Goal: Task Accomplishment & Management: Complete application form

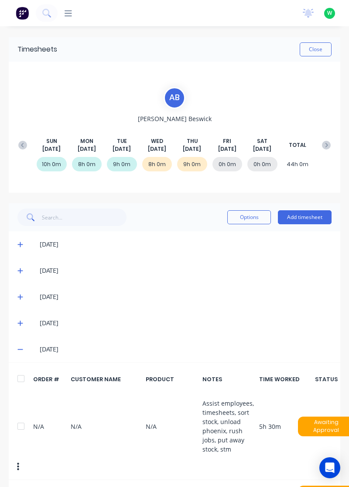
scroll to position [81, 0]
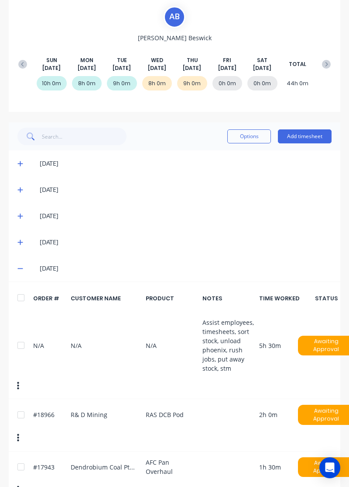
click at [310, 138] on button "Add timesheet" at bounding box center [305, 136] width 54 height 14
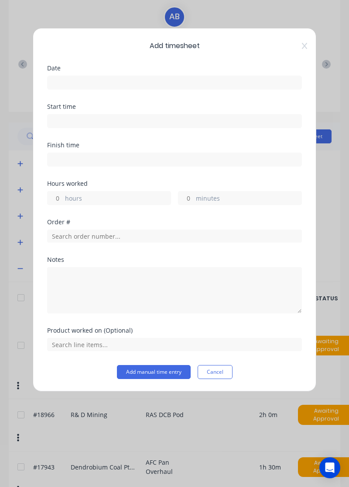
click at [239, 79] on input at bounding box center [175, 82] width 254 height 13
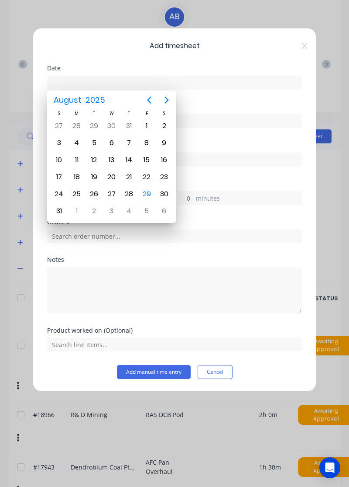
click at [148, 192] on div "29" at bounding box center [146, 193] width 13 height 13
type input "[DATE]"
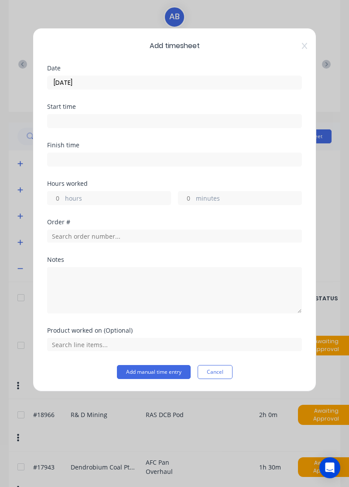
click at [112, 195] on label "hours" at bounding box center [118, 199] width 106 height 11
click at [63, 195] on input "hours" at bounding box center [55, 197] width 15 height 13
type input "1.5"
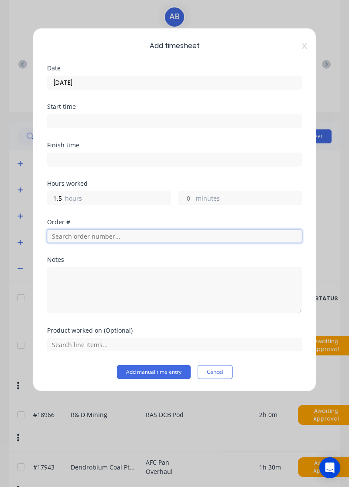
click at [121, 233] on input "text" at bounding box center [174, 235] width 255 height 13
type input "19098"
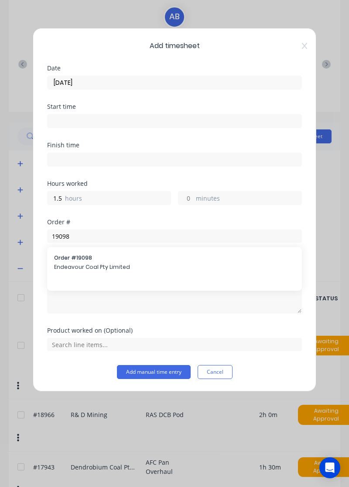
click at [109, 263] on span "Endeavour Coal Pty Limited" at bounding box center [174, 267] width 241 height 8
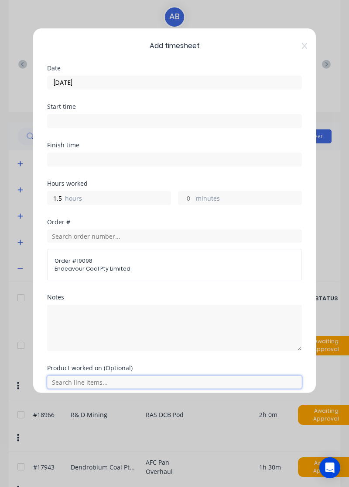
click at [99, 382] on input "text" at bounding box center [174, 381] width 255 height 13
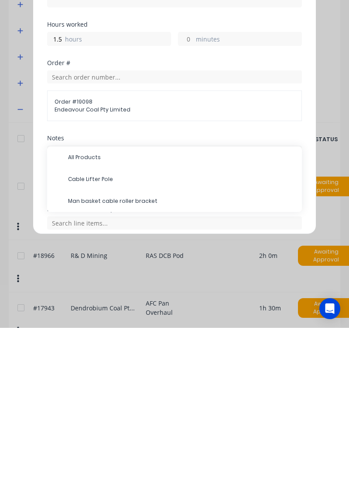
click at [108, 334] on span "Cable Lifter Pole" at bounding box center [181, 338] width 227 height 8
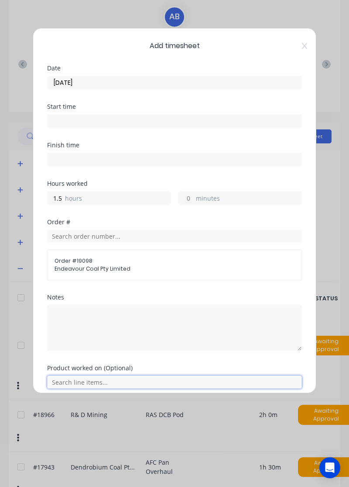
click at [101, 382] on input "text" at bounding box center [174, 381] width 255 height 13
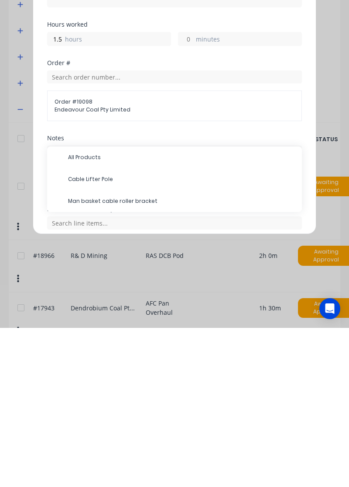
click at [91, 313] on span "All Products" at bounding box center [181, 316] width 227 height 8
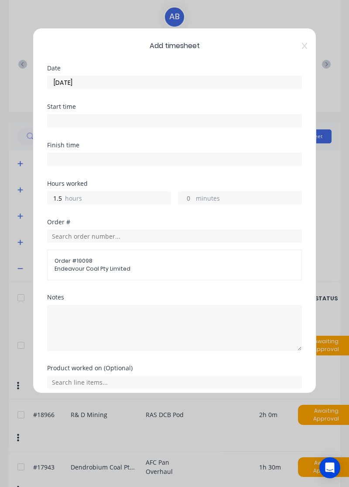
scroll to position [32, 0]
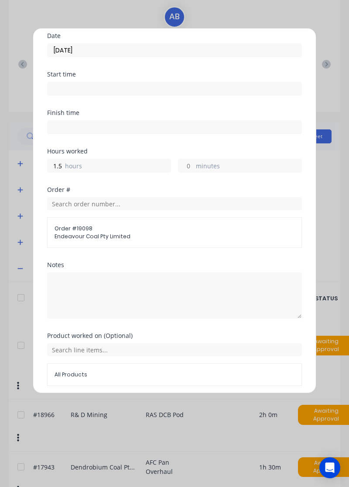
click at [179, 402] on button "Add manual time entry" at bounding box center [154, 407] width 74 height 14
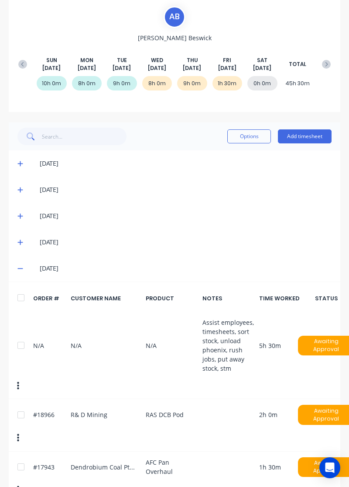
click at [20, 264] on span at bounding box center [21, 268] width 8 height 9
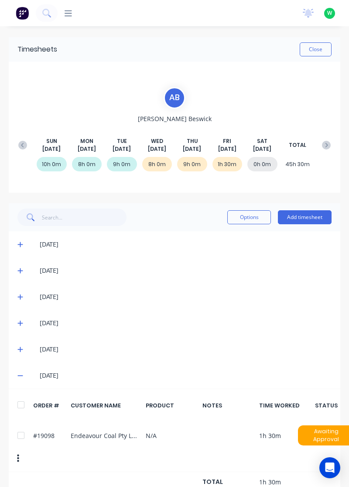
click at [18, 351] on icon at bounding box center [20, 349] width 6 height 6
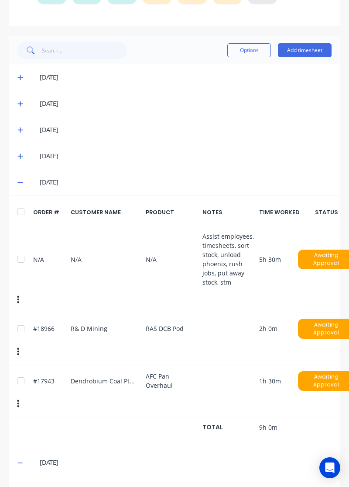
scroll to position [214, 0]
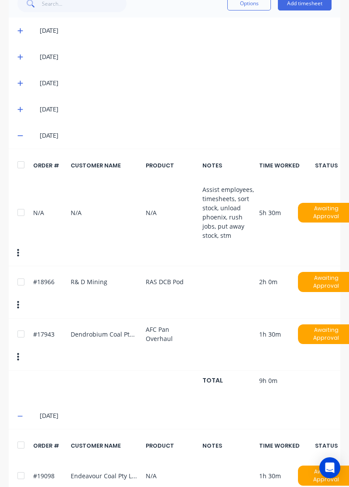
click at [10, 132] on div "[DATE]" at bounding box center [175, 135] width 332 height 26
click at [19, 135] on icon at bounding box center [19, 135] width 5 height 1
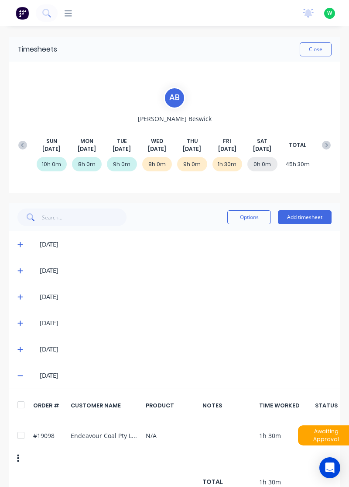
click at [301, 215] on button "Add timesheet" at bounding box center [305, 217] width 54 height 14
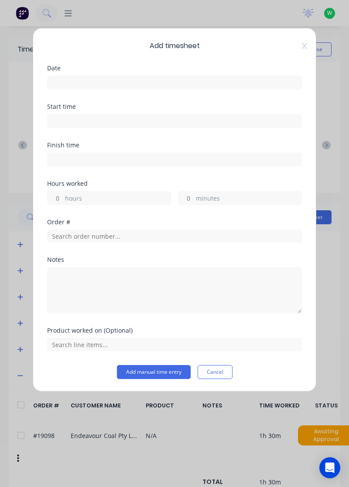
click at [236, 83] on input at bounding box center [175, 82] width 254 height 13
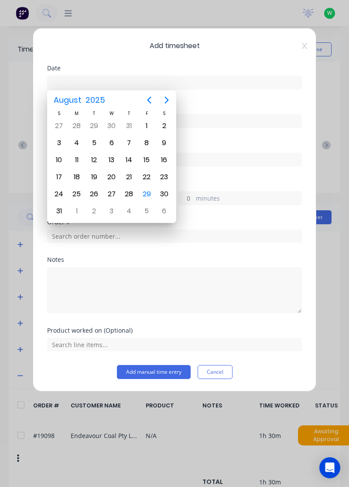
click at [146, 197] on div "29" at bounding box center [146, 193] width 13 height 13
type input "[DATE]"
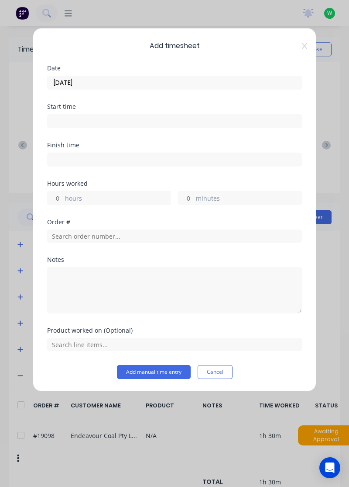
click at [125, 195] on label "hours" at bounding box center [118, 199] width 106 height 11
click at [63, 195] on input "hours" at bounding box center [55, 197] width 15 height 13
type input "0.5"
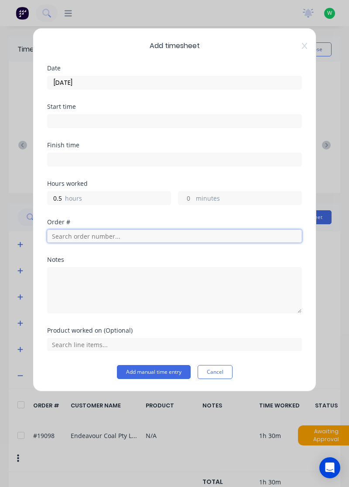
click at [139, 232] on input "text" at bounding box center [174, 235] width 255 height 13
type input "18956"
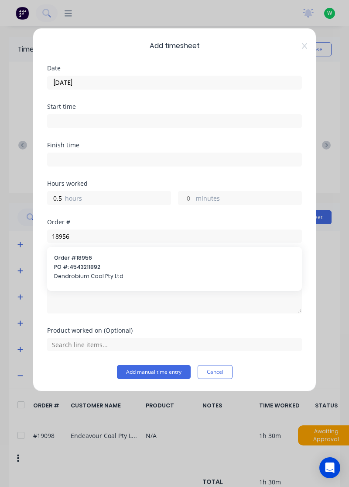
click at [101, 261] on div "Order # 18956 PO #: 4543211892 Dendrobium Coal Pty Ltd" at bounding box center [174, 268] width 241 height 28
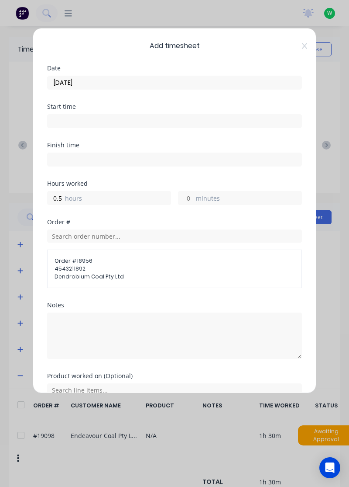
scroll to position [11, 0]
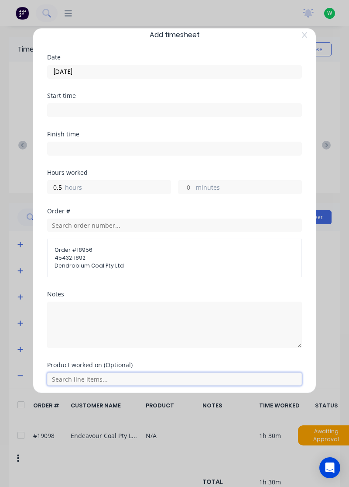
click at [106, 377] on input "text" at bounding box center [174, 378] width 255 height 13
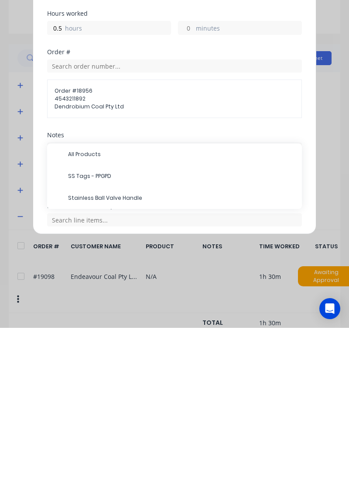
click at [121, 356] on span "Stainless Ball Valve Handle" at bounding box center [181, 357] width 227 height 8
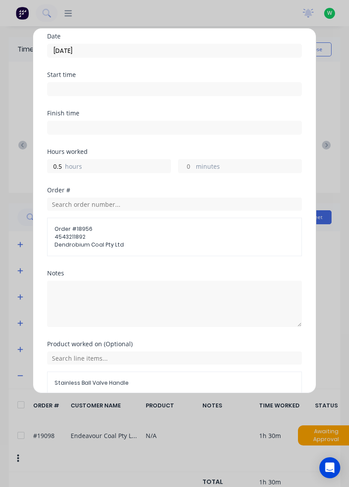
scroll to position [40, 0]
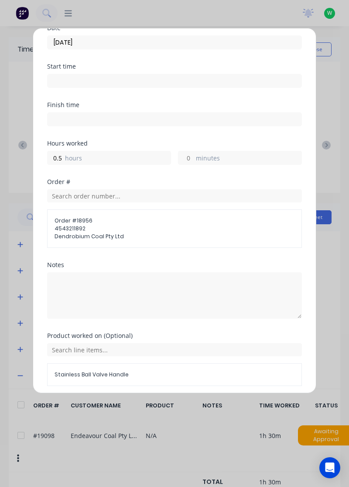
click at [163, 403] on button "Add manual time entry" at bounding box center [154, 407] width 74 height 14
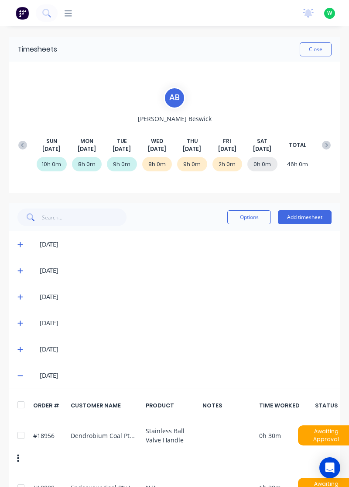
click at [301, 217] on button "Add timesheet" at bounding box center [305, 217] width 54 height 14
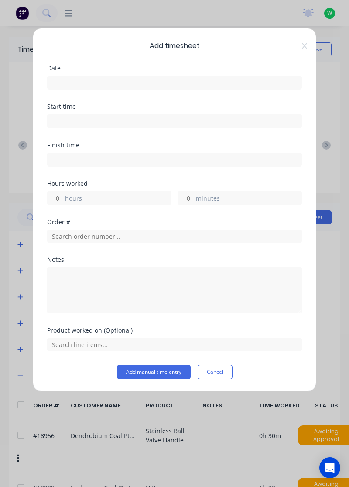
click at [204, 80] on input at bounding box center [175, 82] width 254 height 13
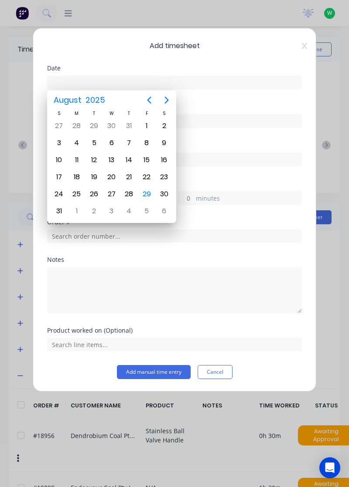
click at [149, 191] on div "29" at bounding box center [146, 193] width 13 height 13
type input "[DATE]"
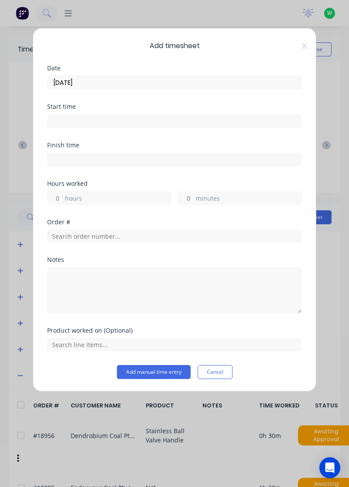
click at [143, 194] on label "hours" at bounding box center [118, 199] width 106 height 11
click at [63, 193] on input "hours" at bounding box center [55, 197] width 15 height 13
type input "1"
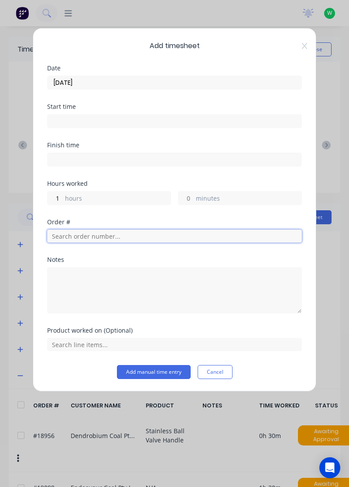
click at [128, 236] on input "text" at bounding box center [174, 235] width 255 height 13
type input "18778"
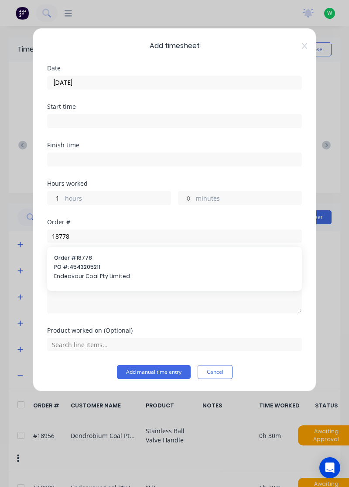
click at [101, 268] on span "PO #: 4543205211" at bounding box center [174, 267] width 241 height 8
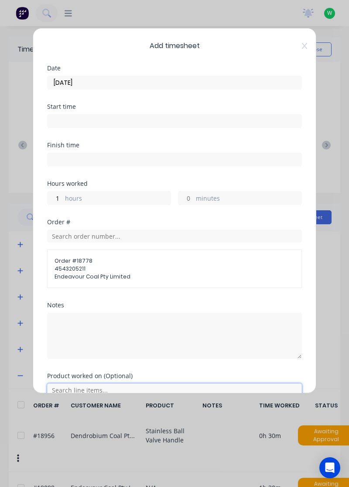
click at [95, 391] on input "text" at bounding box center [174, 389] width 255 height 13
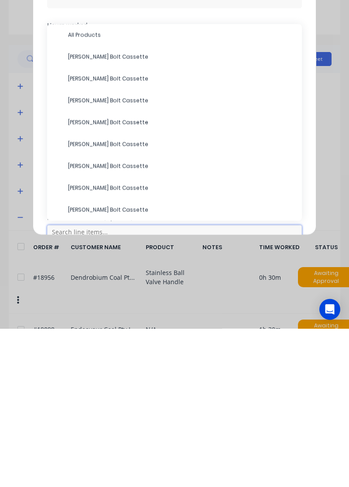
scroll to position [27, 0]
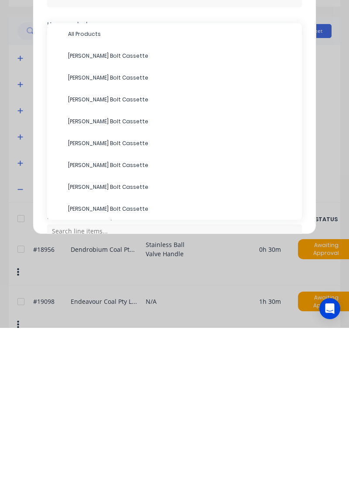
click at [111, 298] on span "[PERSON_NAME] Bolt Cassette" at bounding box center [181, 302] width 227 height 8
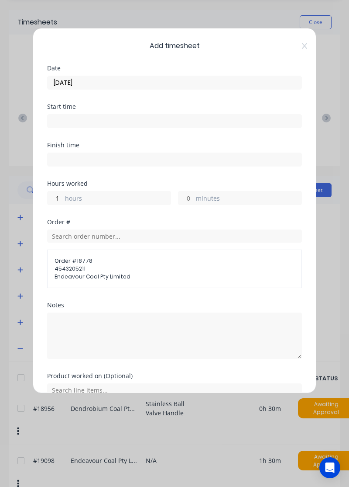
scroll to position [40, 0]
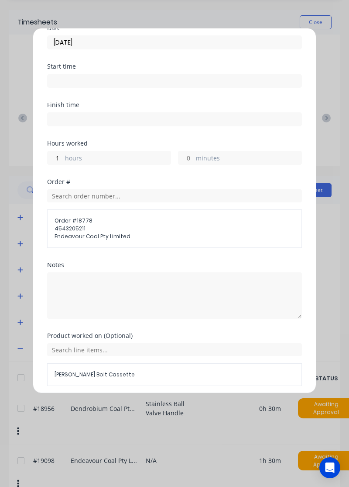
click at [149, 406] on button "Add manual time entry" at bounding box center [154, 407] width 74 height 14
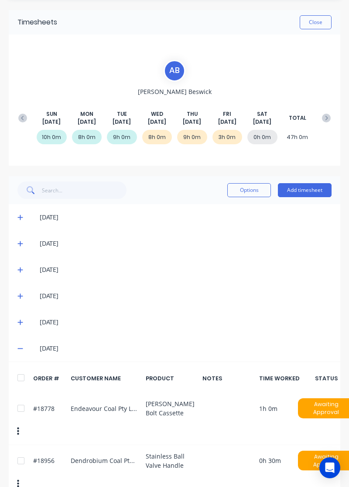
click at [317, 191] on button "Add timesheet" at bounding box center [305, 190] width 54 height 14
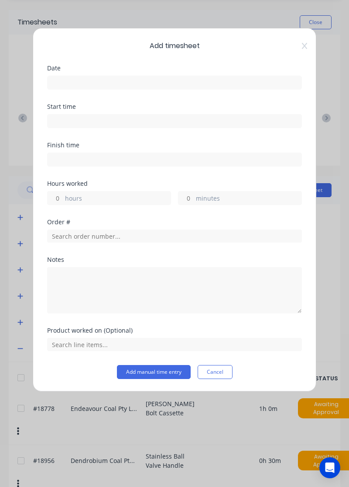
click at [222, 80] on input at bounding box center [175, 82] width 254 height 13
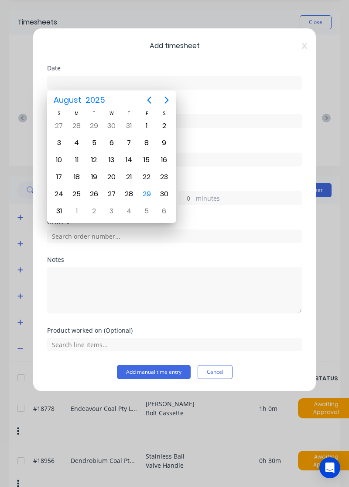
click at [143, 189] on div "29" at bounding box center [146, 193] width 13 height 13
type input "[DATE]"
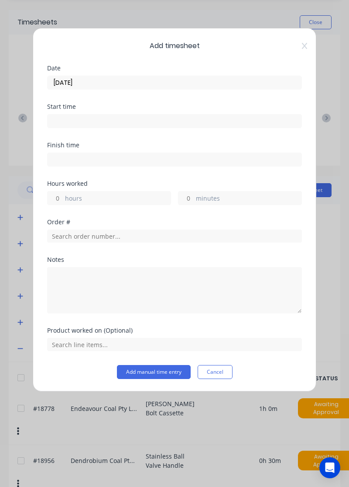
click at [110, 194] on label "hours" at bounding box center [118, 199] width 106 height 11
click at [63, 194] on input "hours" at bounding box center [55, 197] width 15 height 13
type input "1"
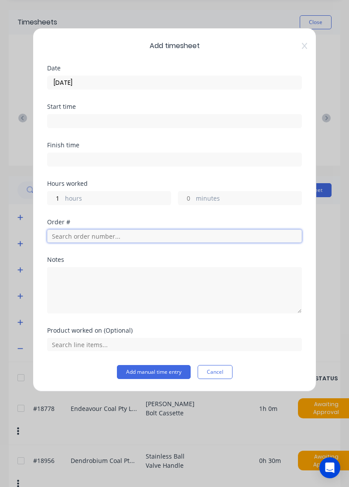
click at [147, 234] on input "text" at bounding box center [174, 235] width 255 height 13
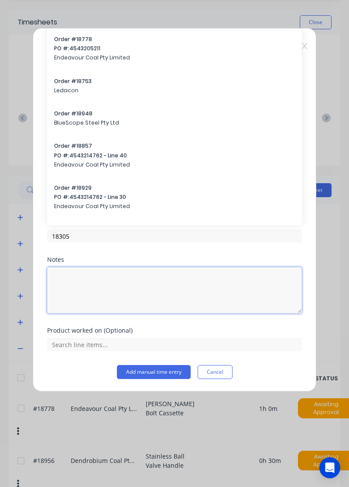
click at [121, 267] on textarea at bounding box center [174, 290] width 255 height 46
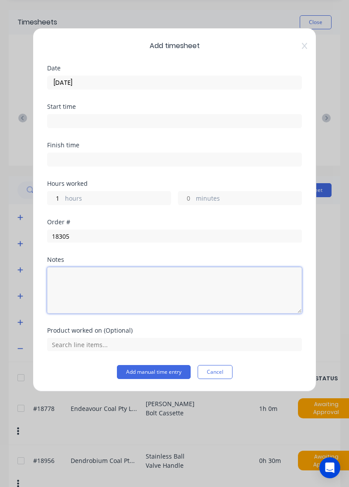
click at [115, 270] on textarea at bounding box center [174, 290] width 255 height 46
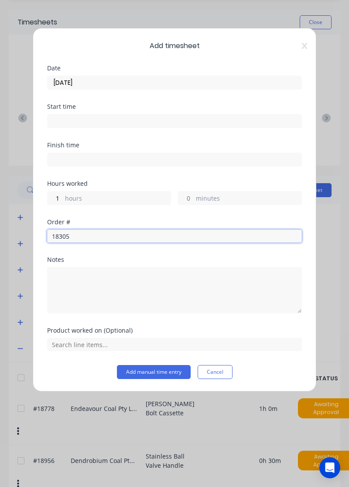
click at [130, 237] on input "18305" at bounding box center [174, 235] width 255 height 13
type input "18305"
click at [90, 265] on span "PO #: 4543120720" at bounding box center [174, 267] width 241 height 8
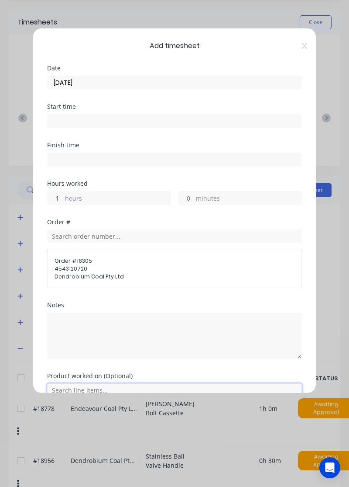
click at [87, 391] on input "text" at bounding box center [174, 389] width 255 height 13
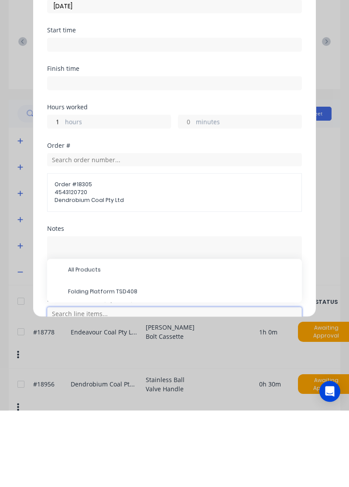
scroll to position [92, 0]
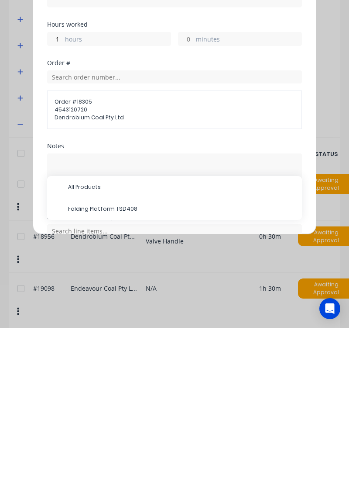
click at [121, 368] on span "Folding Platform TSD408" at bounding box center [181, 368] width 227 height 8
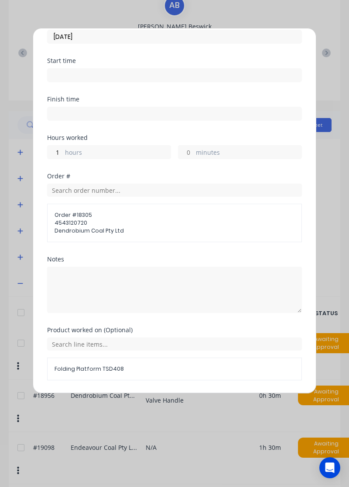
scroll to position [71, 0]
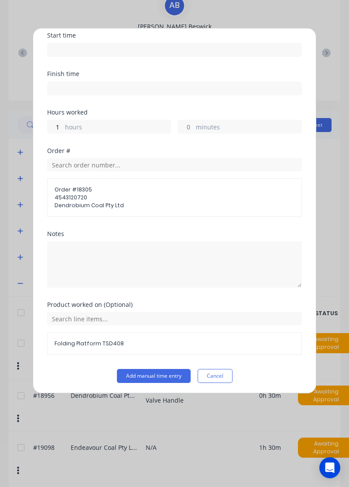
click at [173, 375] on button "Add manual time entry" at bounding box center [154, 376] width 74 height 14
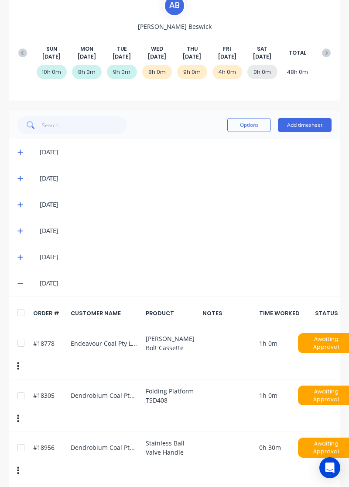
click at [318, 125] on button "Add timesheet" at bounding box center [305, 125] width 54 height 14
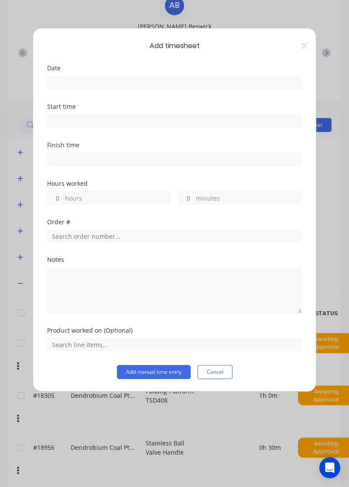
click at [216, 82] on input at bounding box center [175, 82] width 254 height 13
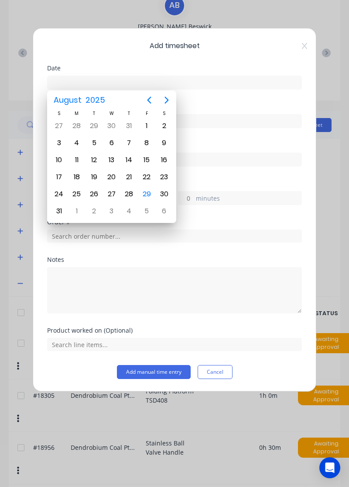
click at [147, 190] on div "29" at bounding box center [146, 193] width 13 height 13
type input "[DATE]"
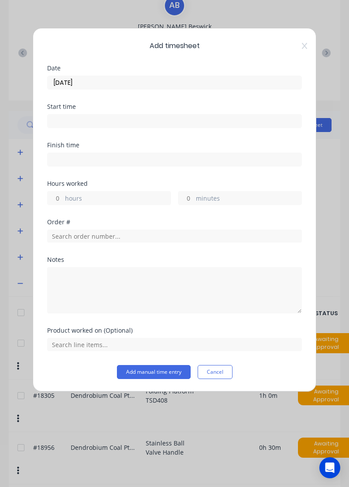
click at [131, 194] on label "hours" at bounding box center [118, 199] width 106 height 11
click at [63, 193] on input "hours" at bounding box center [55, 197] width 15 height 13
type input "1"
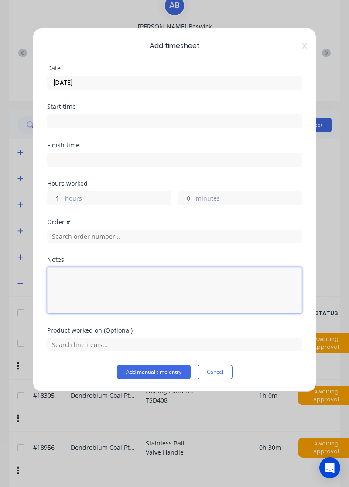
click at [102, 276] on textarea at bounding box center [174, 290] width 255 height 46
click at [48, 283] on textarea "Pick kids" at bounding box center [174, 290] width 255 height 46
click at [142, 279] on textarea "Annual leave, Pick kids" at bounding box center [174, 290] width 255 height 46
type textarea "Annual leave, Pick kids up from school"
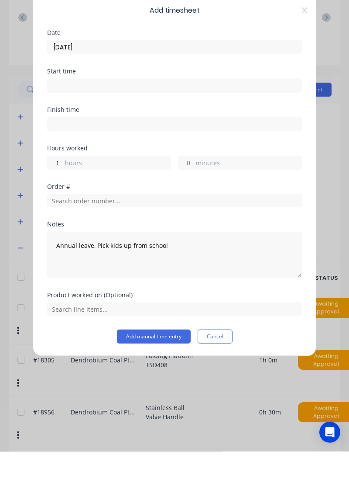
click at [165, 372] on button "Add manual time entry" at bounding box center [154, 372] width 74 height 14
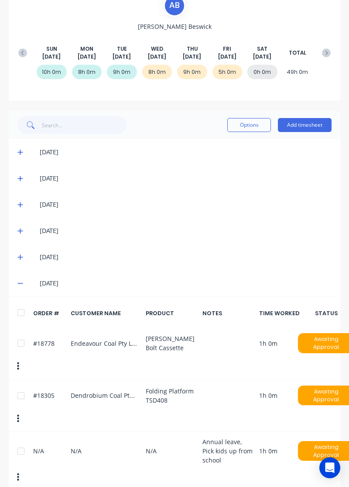
click at [310, 125] on button "Add timesheet" at bounding box center [305, 125] width 54 height 14
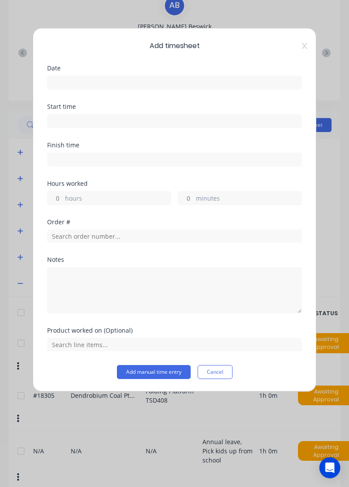
click at [220, 79] on input at bounding box center [175, 82] width 254 height 13
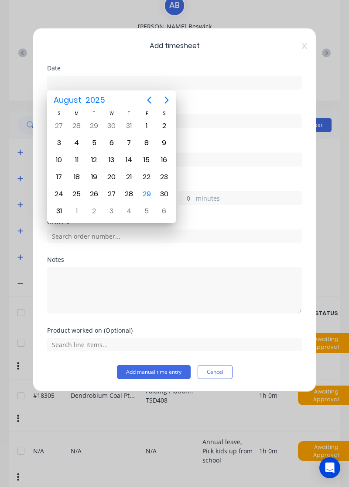
click at [144, 192] on div "29" at bounding box center [146, 193] width 13 height 13
type input "[DATE]"
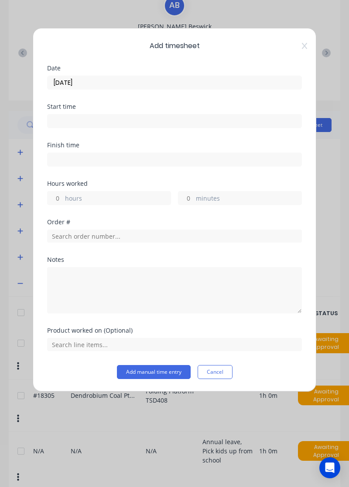
click at [138, 194] on label "hours" at bounding box center [118, 199] width 106 height 11
click at [63, 194] on input "hours" at bounding box center [55, 197] width 15 height 13
type input "1.5"
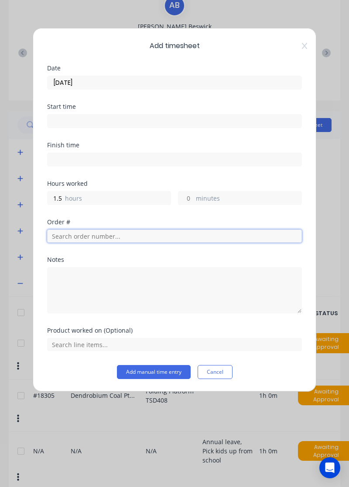
click at [116, 233] on input "text" at bounding box center [174, 235] width 255 height 13
type input "18966"
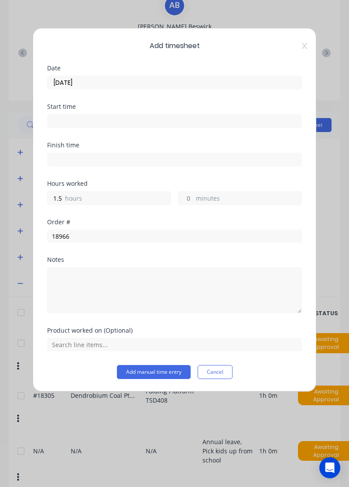
click at [103, 260] on div "Notes" at bounding box center [174, 259] width 255 height 6
click at [109, 264] on span "R& D Mining" at bounding box center [174, 267] width 241 height 8
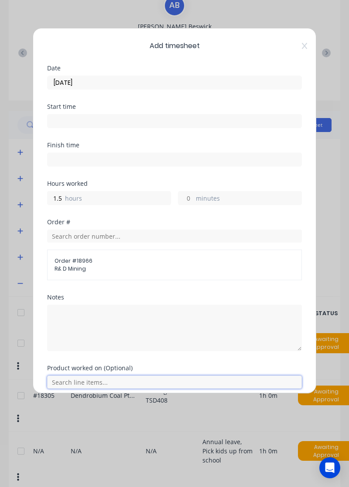
click at [90, 382] on input "text" at bounding box center [174, 381] width 255 height 13
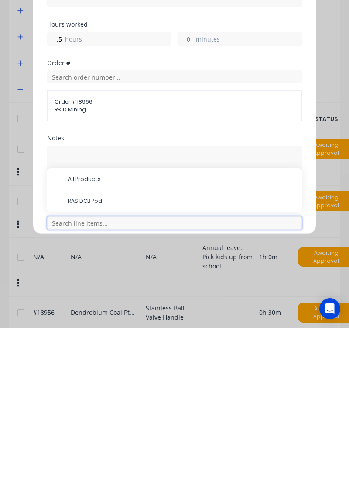
scroll to position [129, 0]
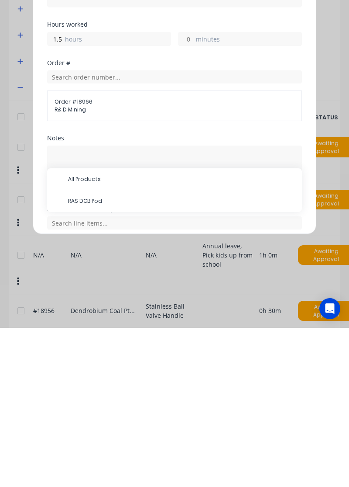
click at [95, 358] on span "RAS DCB Pod" at bounding box center [181, 360] width 227 height 8
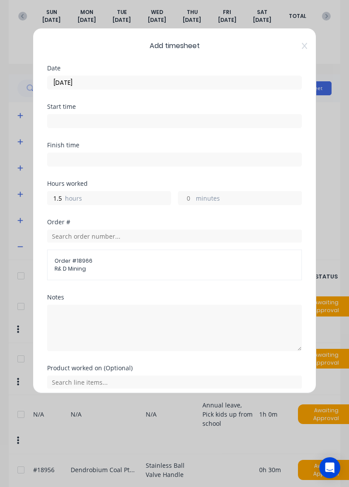
scroll to position [32, 0]
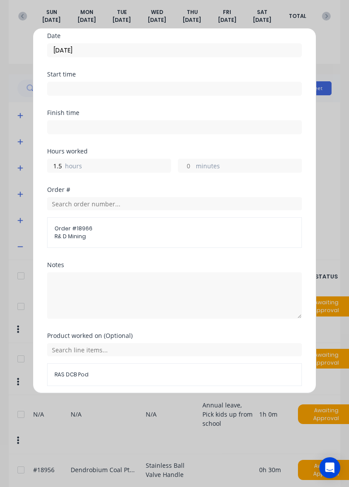
click at [171, 403] on button "Add manual time entry" at bounding box center [154, 407] width 74 height 14
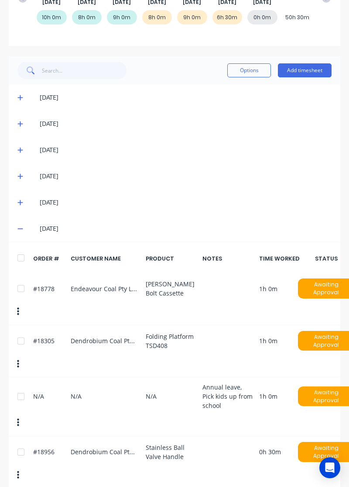
scroll to position [146, 0]
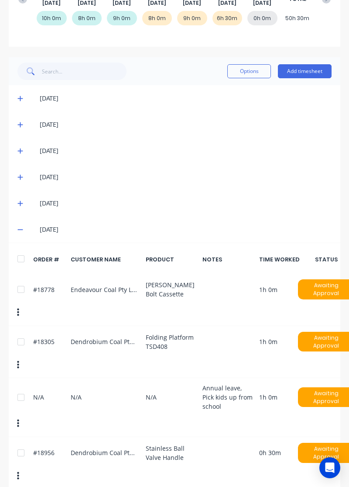
click at [308, 69] on button "Add timesheet" at bounding box center [305, 71] width 54 height 14
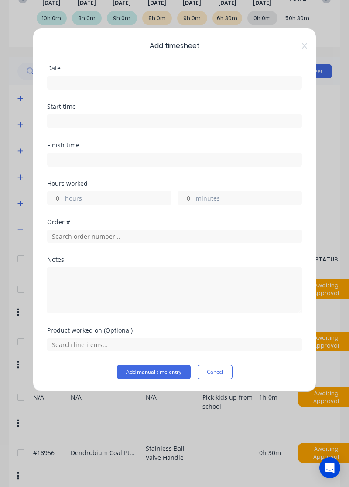
click at [195, 80] on input at bounding box center [175, 82] width 254 height 13
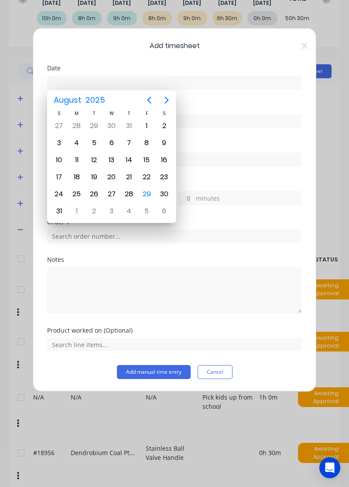
click at [145, 192] on div "29" at bounding box center [146, 193] width 13 height 13
type input "[DATE]"
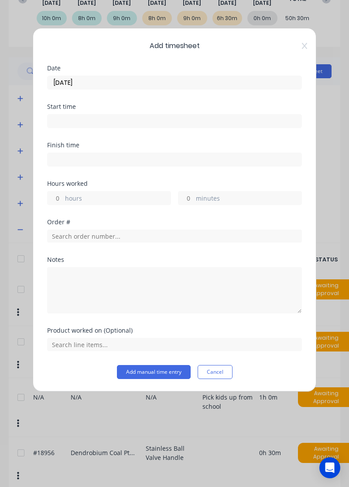
click at [130, 200] on label "hours" at bounding box center [118, 199] width 106 height 11
click at [63, 200] on input "hours" at bounding box center [55, 197] width 15 height 13
type input "1.5"
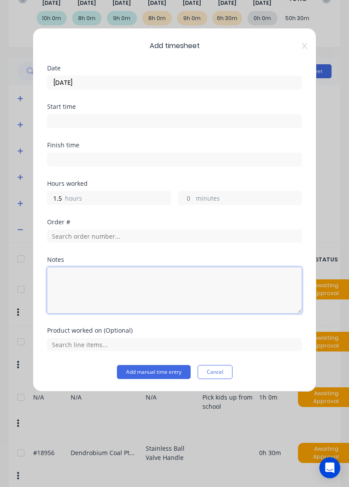
click at [128, 282] on textarea at bounding box center [174, 290] width 255 height 46
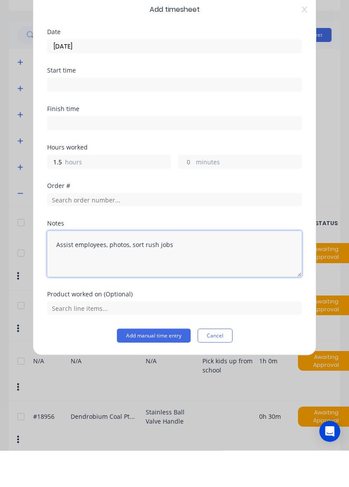
type textarea "Assist employees, photos, sort rush jobs"
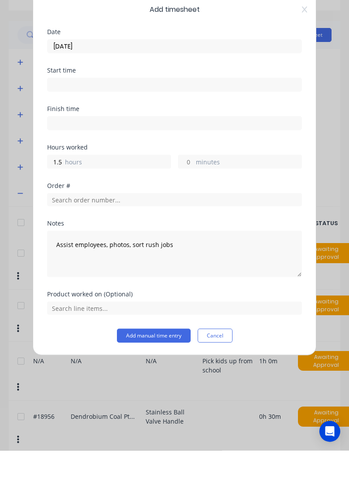
click at [174, 370] on button "Add manual time entry" at bounding box center [154, 372] width 74 height 14
